Goal: Task Accomplishment & Management: Use online tool/utility

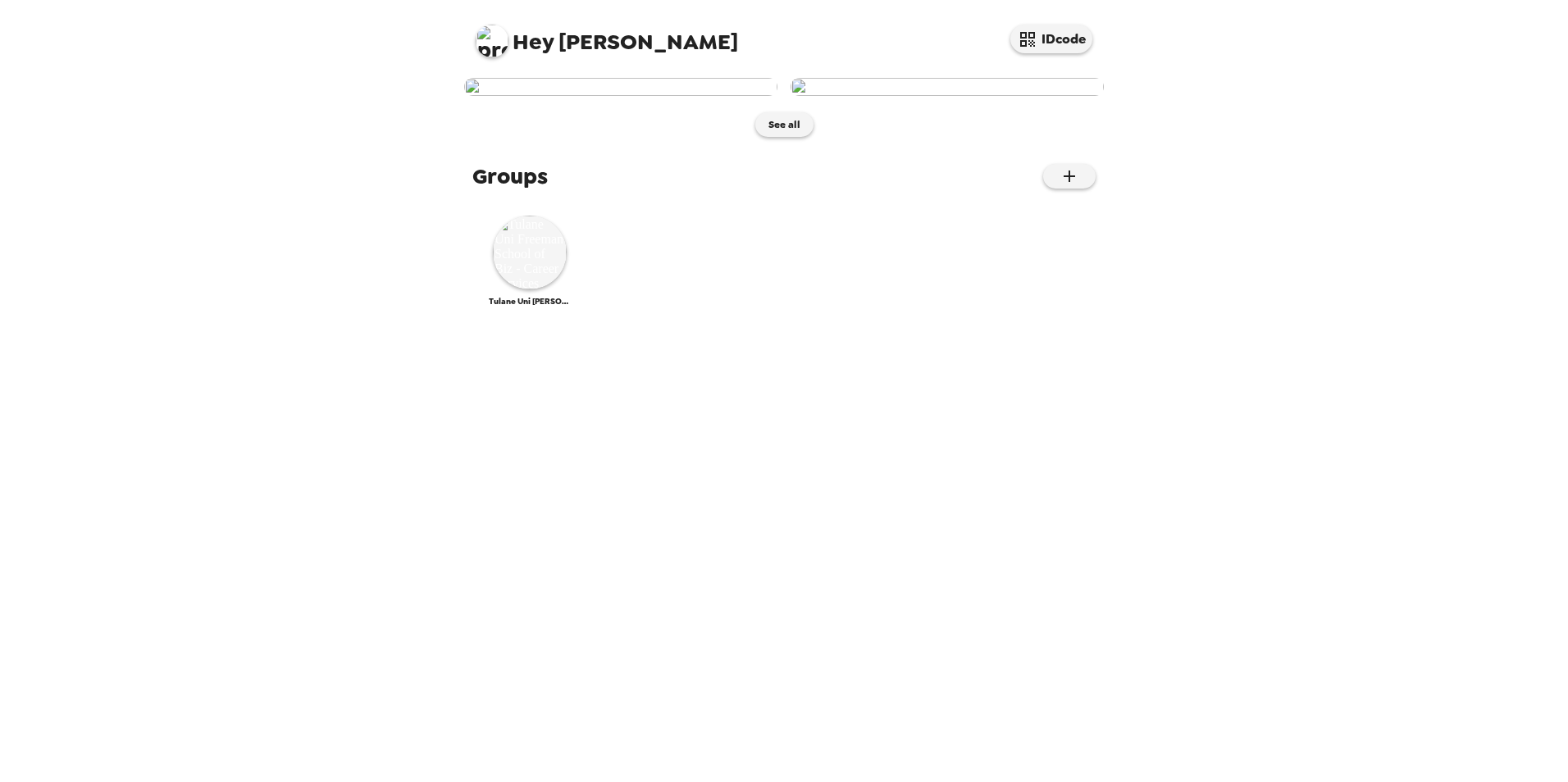
drag, startPoint x: 680, startPoint y: 355, endPoint x: 371, endPoint y: 370, distance: 309.4
click at [371, 370] on div "Hey [PERSON_NAME] IDcode See all Groups Tulane Uni [PERSON_NAME] School of Biz …" at bounding box center [784, 391] width 1568 height 782
click at [630, 96] on img at bounding box center [620, 87] width 314 height 18
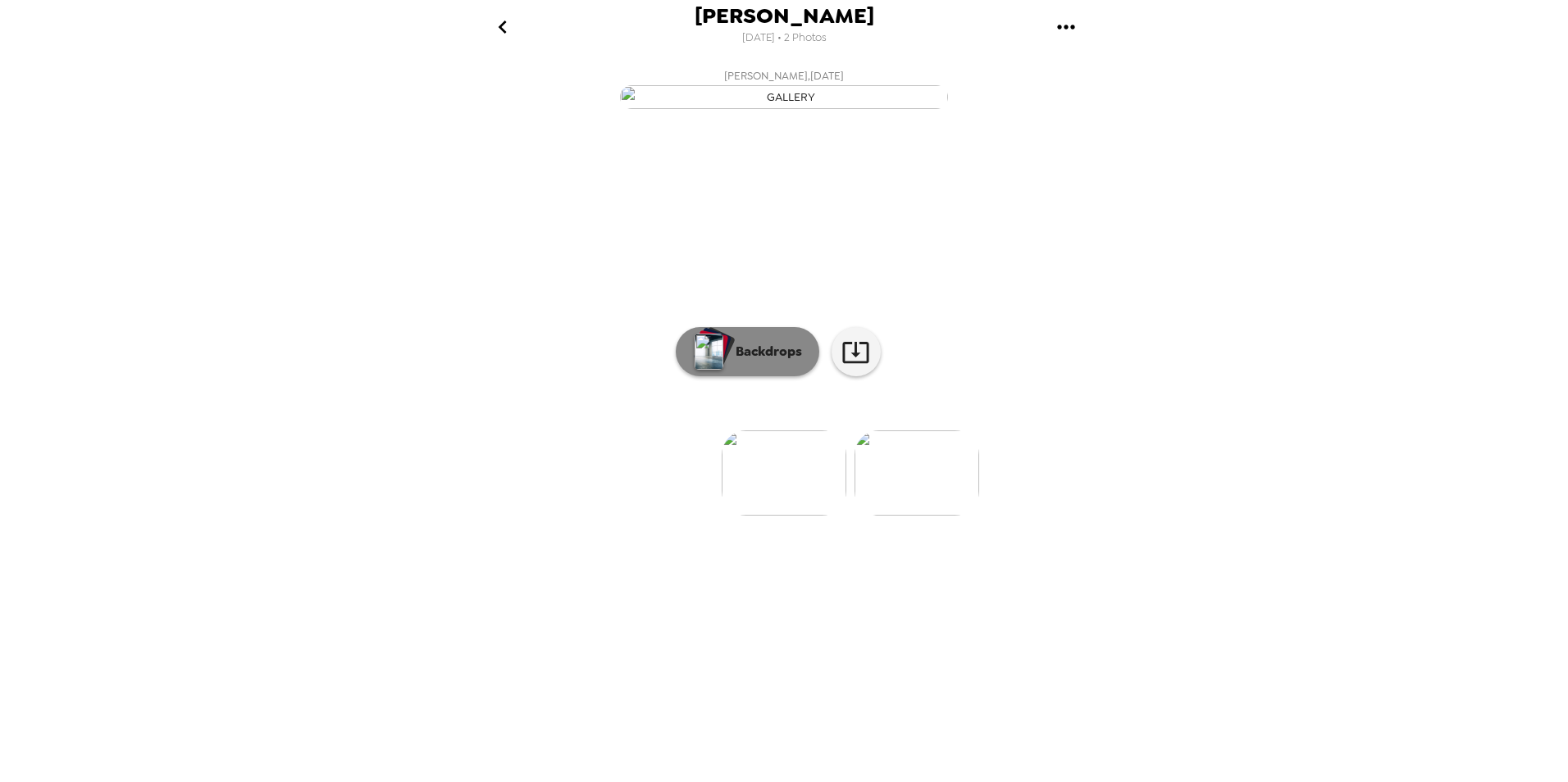
click at [769, 362] on p "Backdrops" at bounding box center [765, 351] width 75 height 19
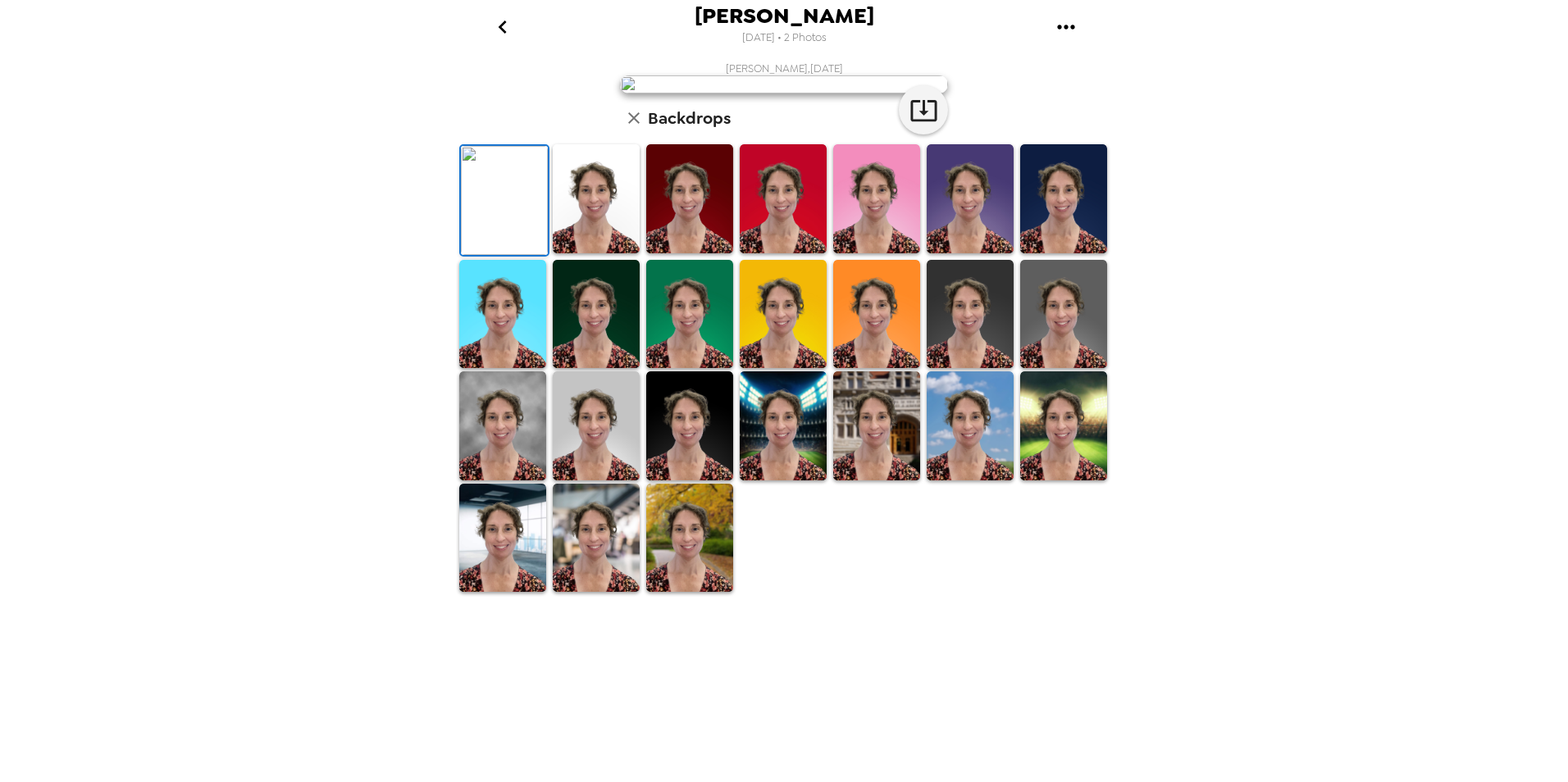
scroll to position [164, 0]
click at [610, 480] on img at bounding box center [595, 425] width 87 height 109
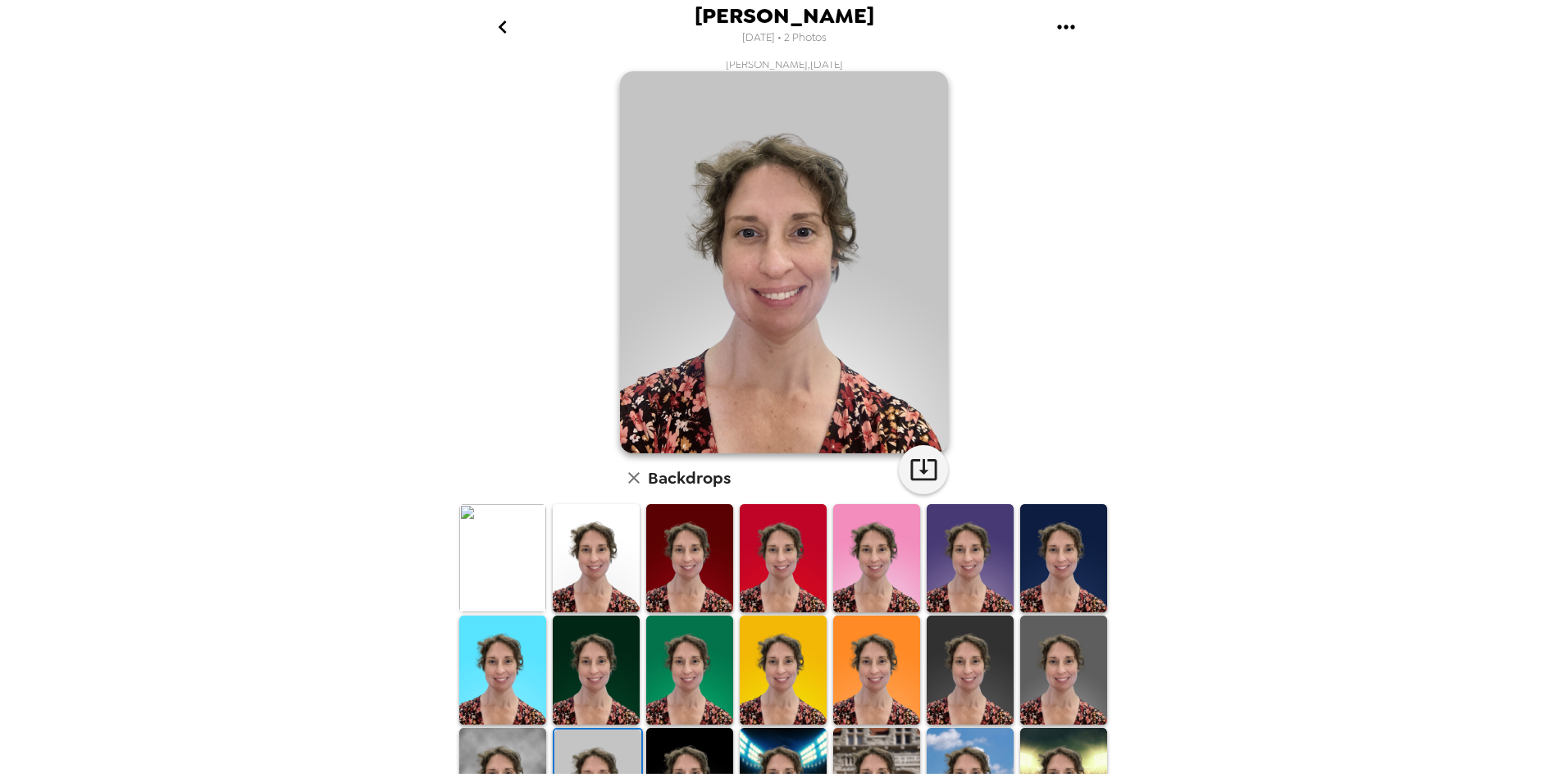
scroll to position [0, 0]
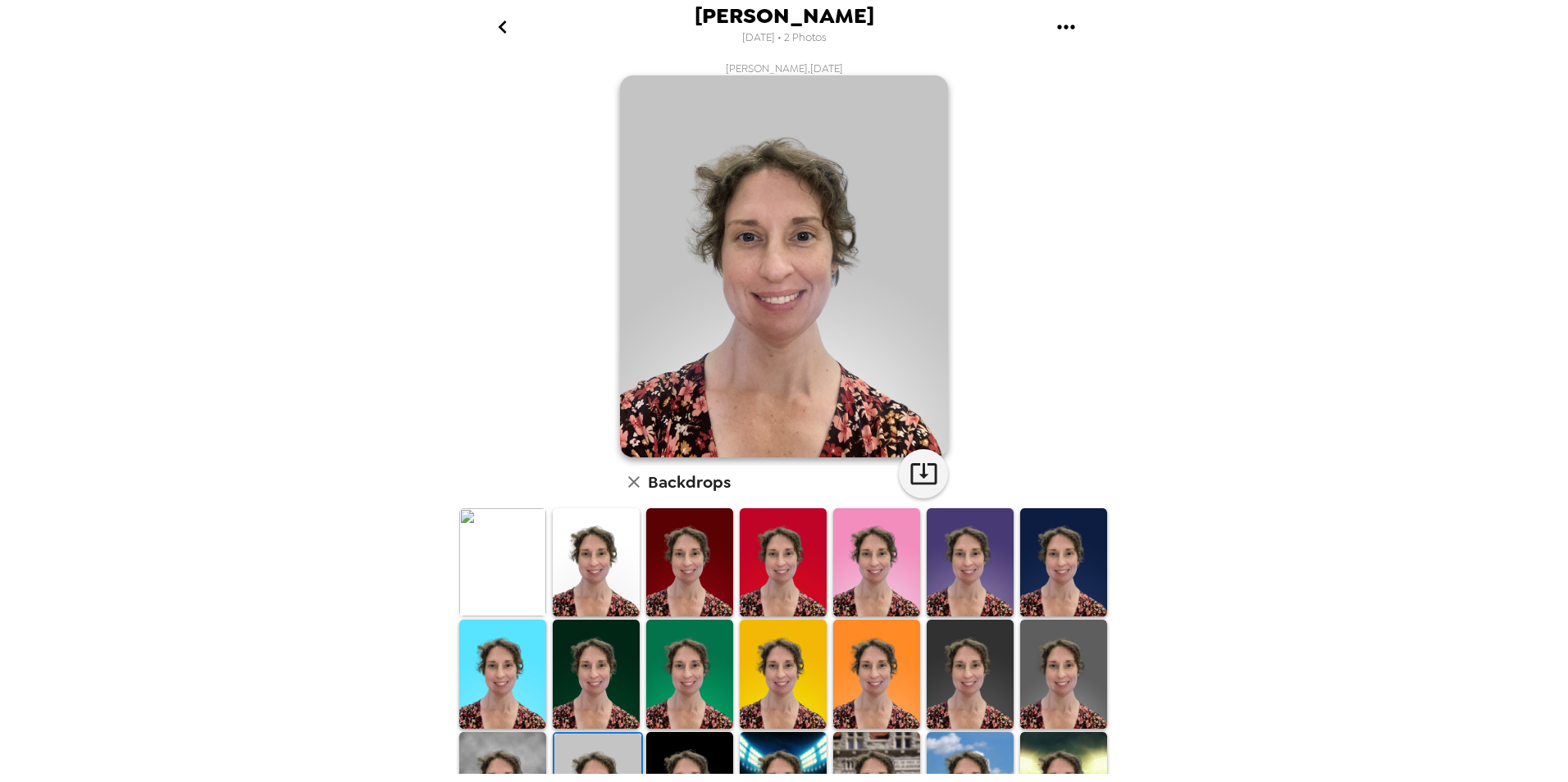
click at [497, 566] on img at bounding box center [502, 562] width 87 height 109
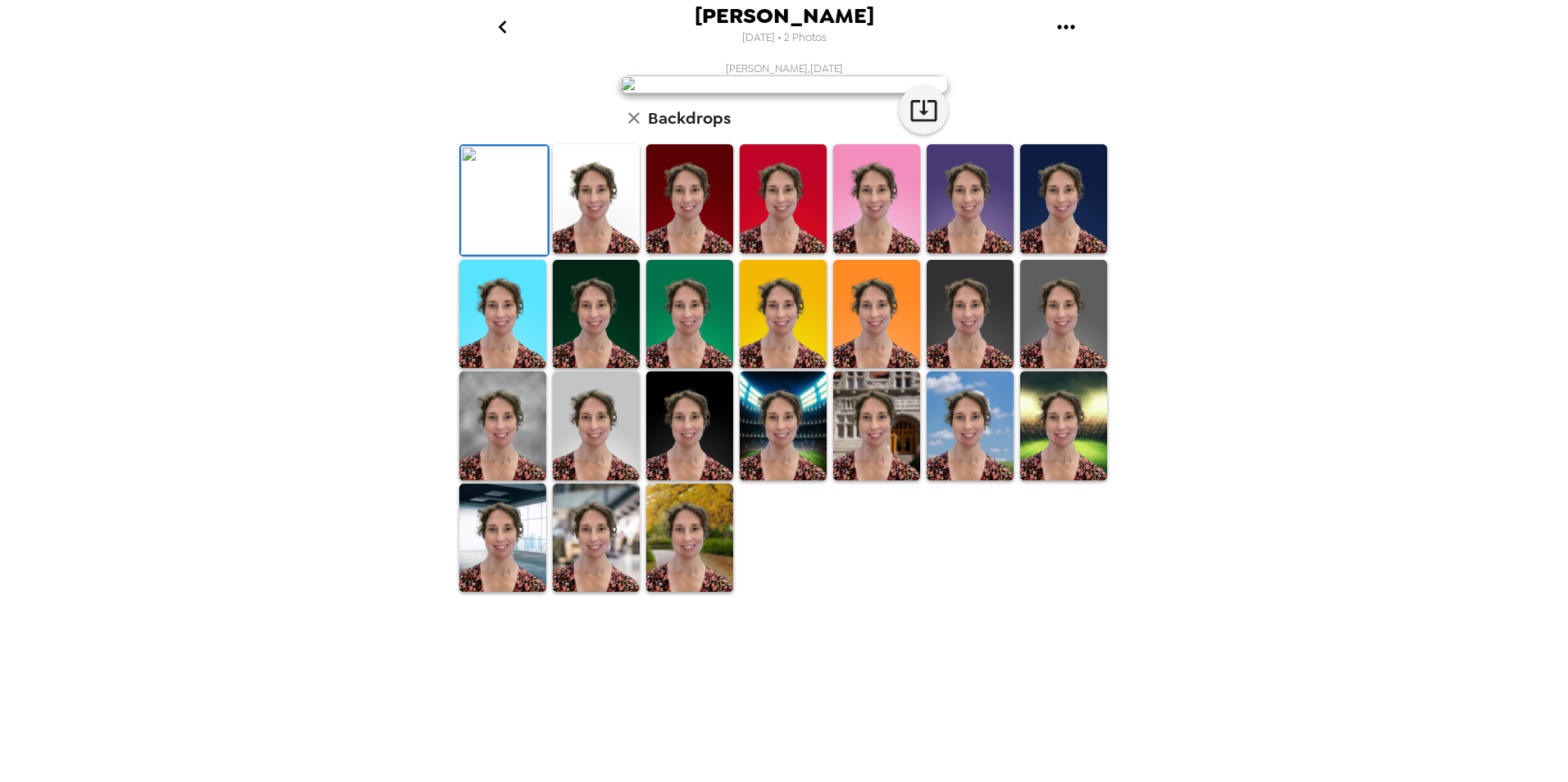
click at [280, 507] on div "Sarah Covert 8/14/2025 • 2 Photos Sarah Covert , 07-10-2025 Backdrops" at bounding box center [784, 391] width 1568 height 782
